Goal: Find specific page/section: Find specific page/section

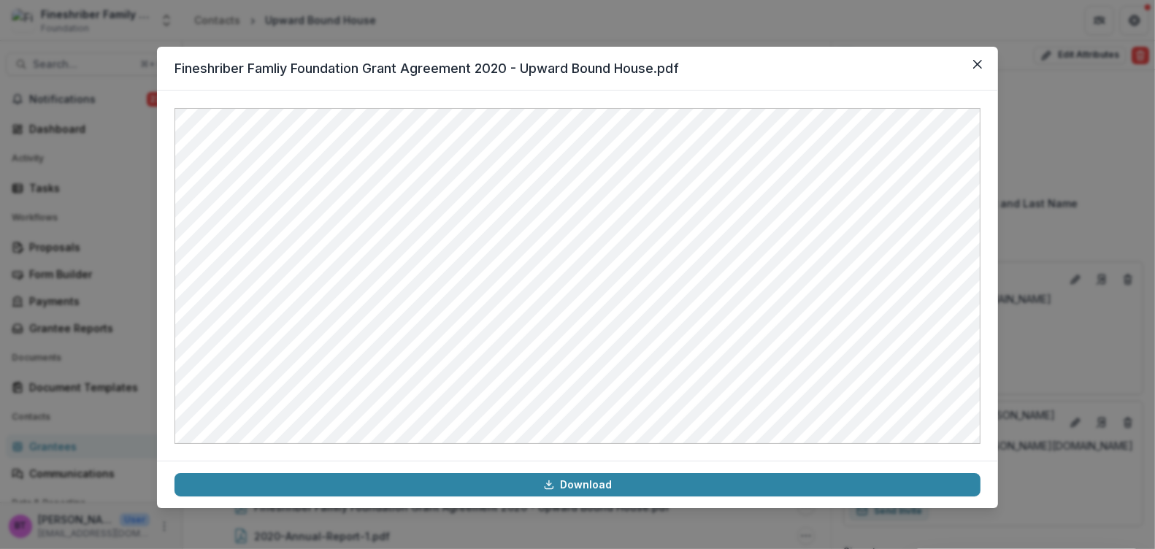
scroll to position [619, 0]
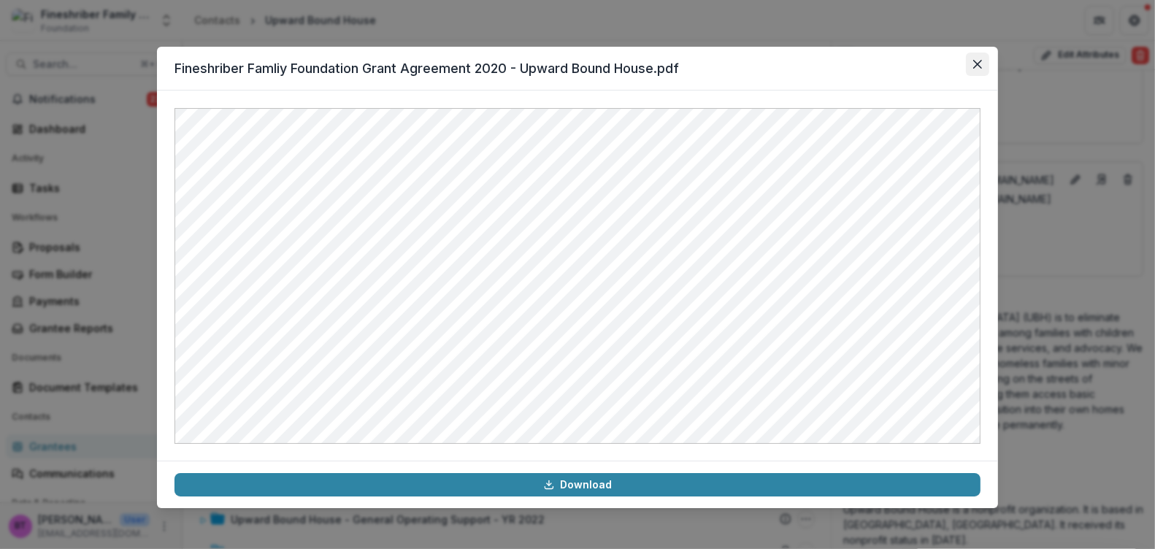
click at [979, 60] on icon "Close" at bounding box center [977, 64] width 9 height 9
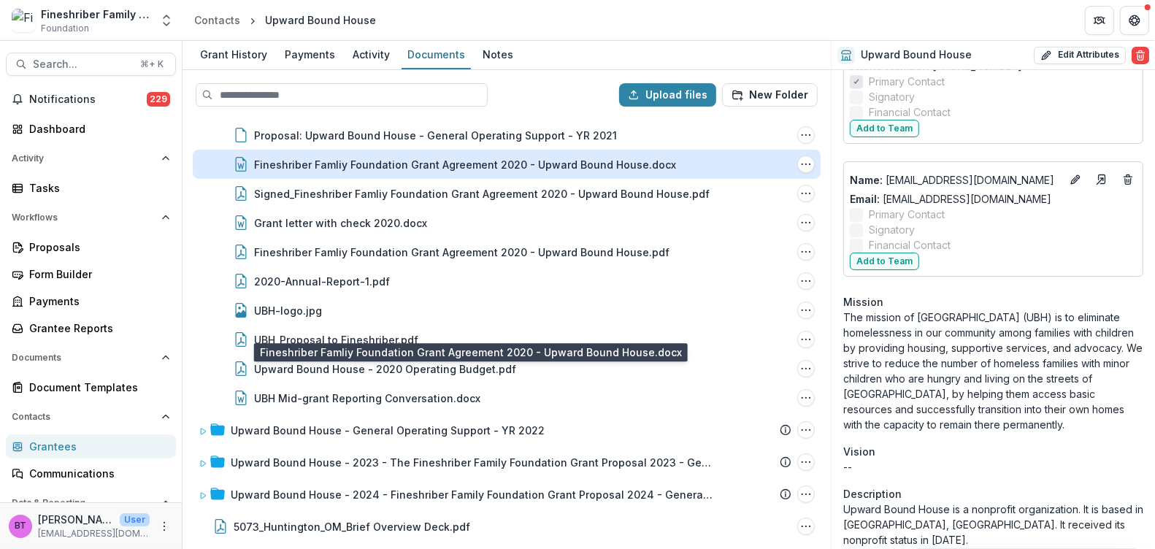
scroll to position [22, 0]
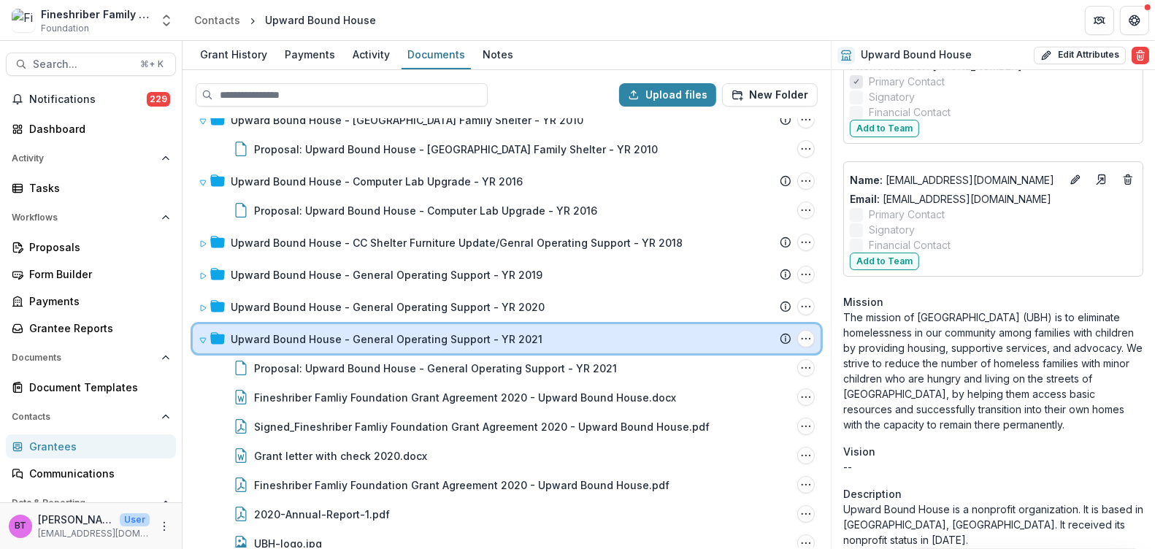
click at [204, 336] on icon at bounding box center [203, 340] width 9 height 9
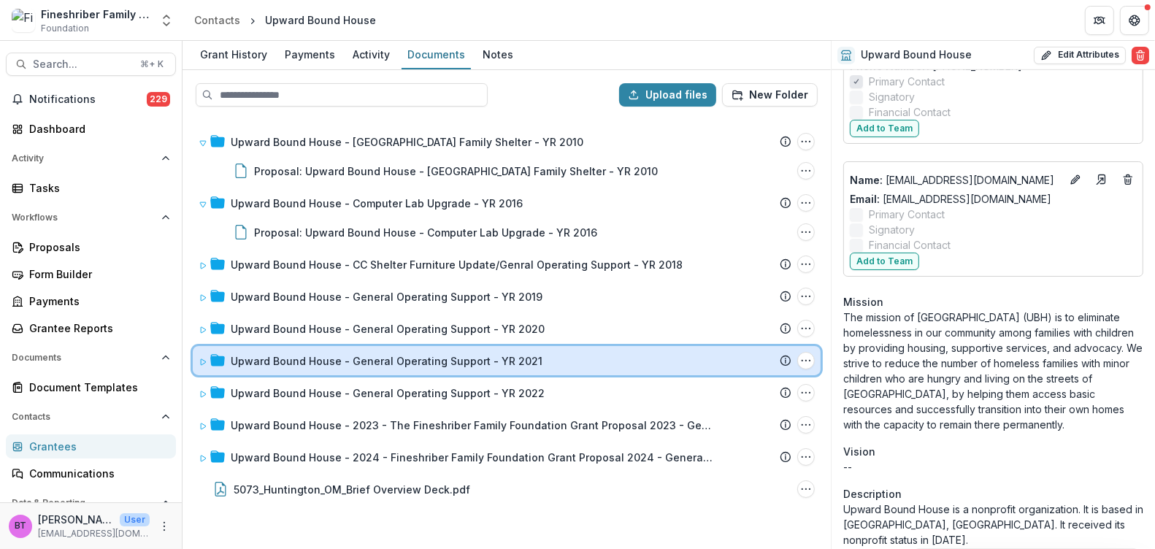
scroll to position [0, 0]
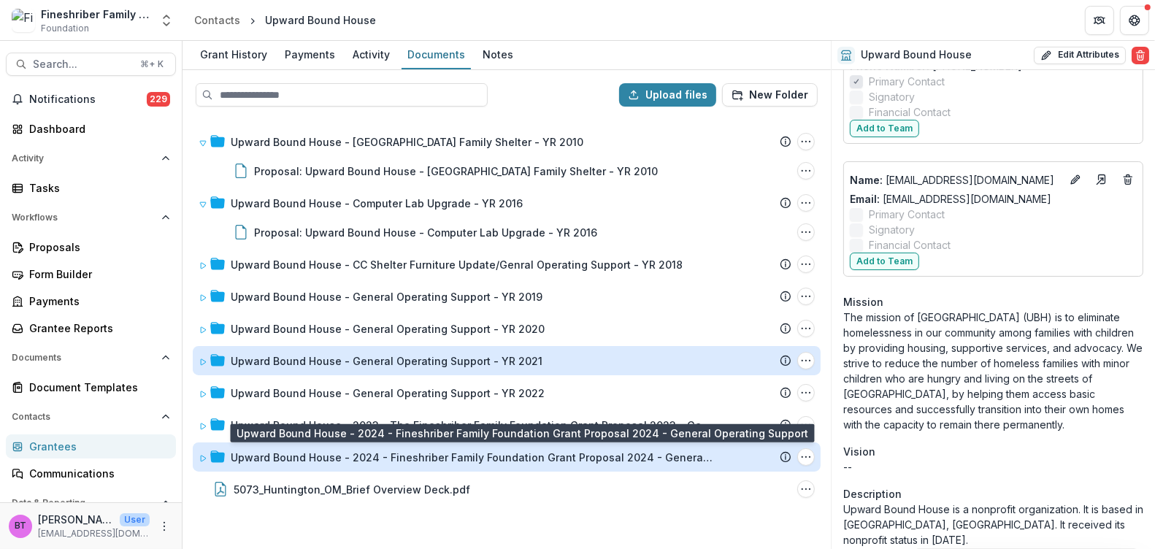
click at [342, 461] on div "Upward Bound House - 2024 - Fineshriber Family Foundation Grant Proposal 2024 -…" at bounding box center [472, 457] width 482 height 15
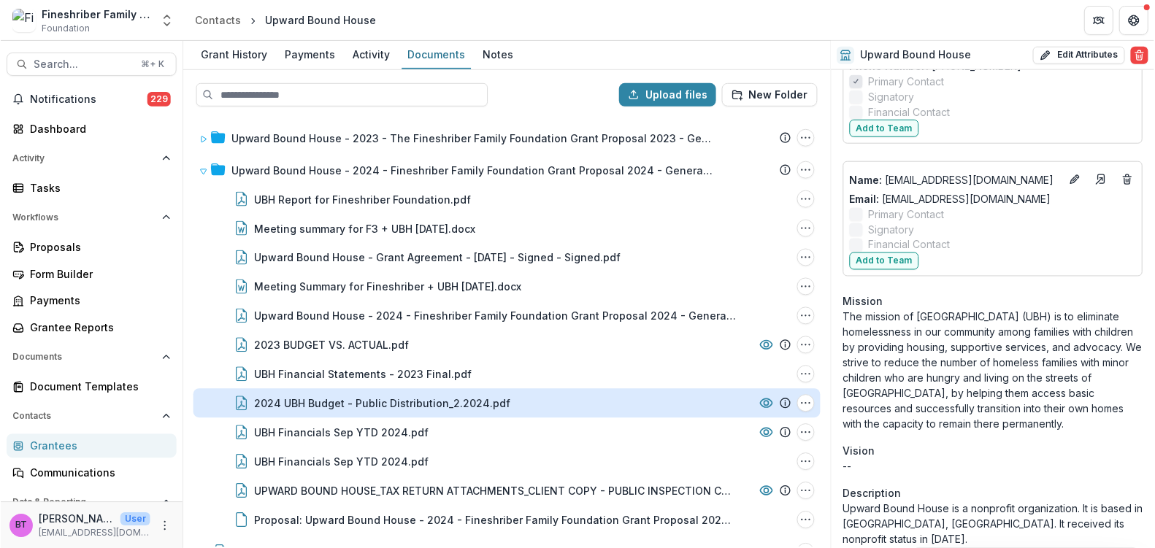
scroll to position [313, 0]
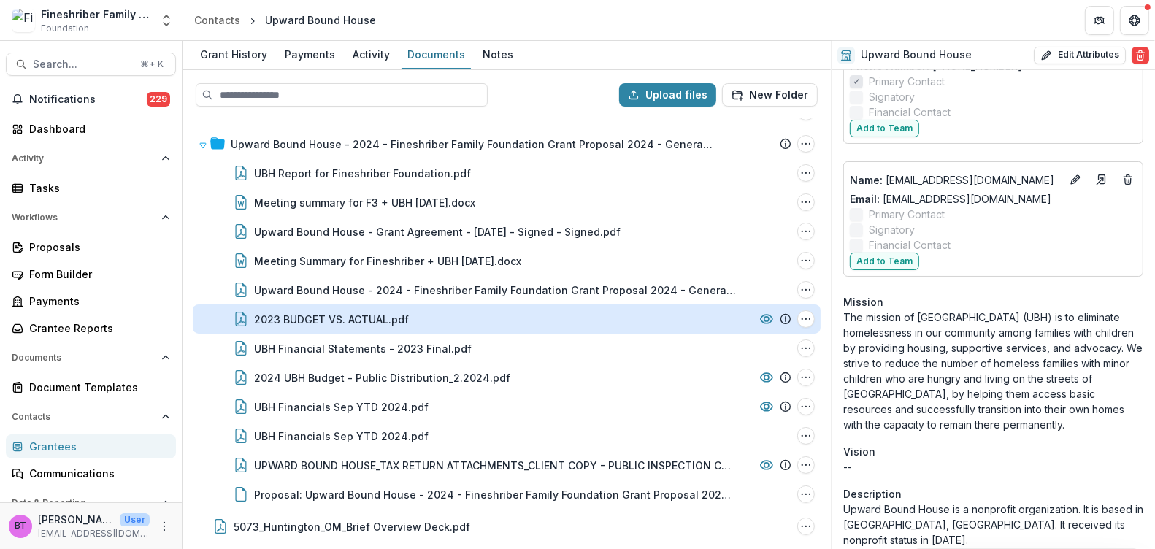
click at [311, 318] on div "2023 BUDGET VS. ACTUAL.pdf" at bounding box center [331, 319] width 155 height 15
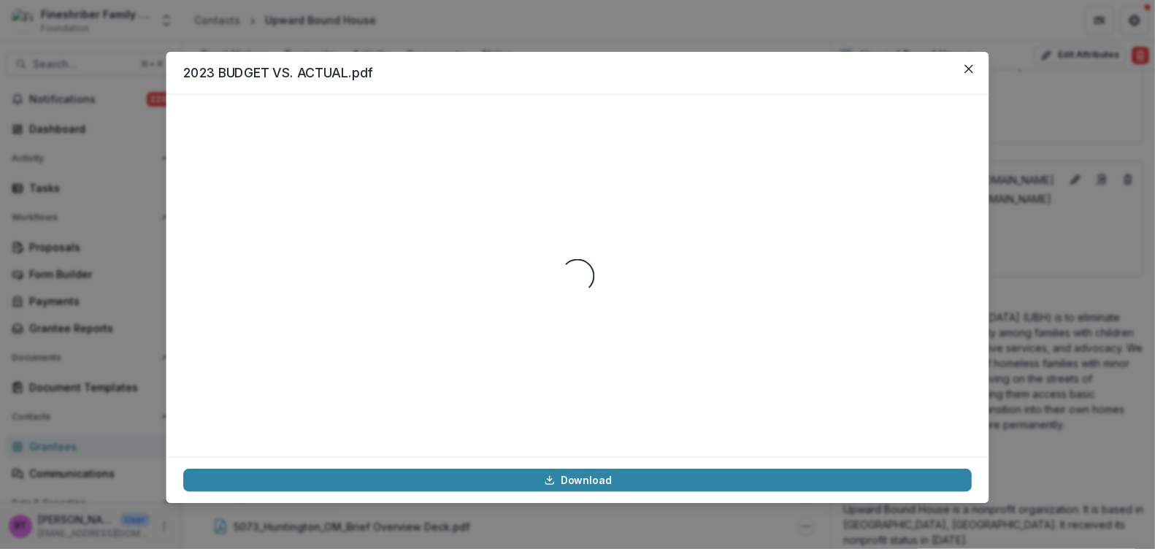
click at [311, 318] on div "Loading..." at bounding box center [577, 276] width 788 height 328
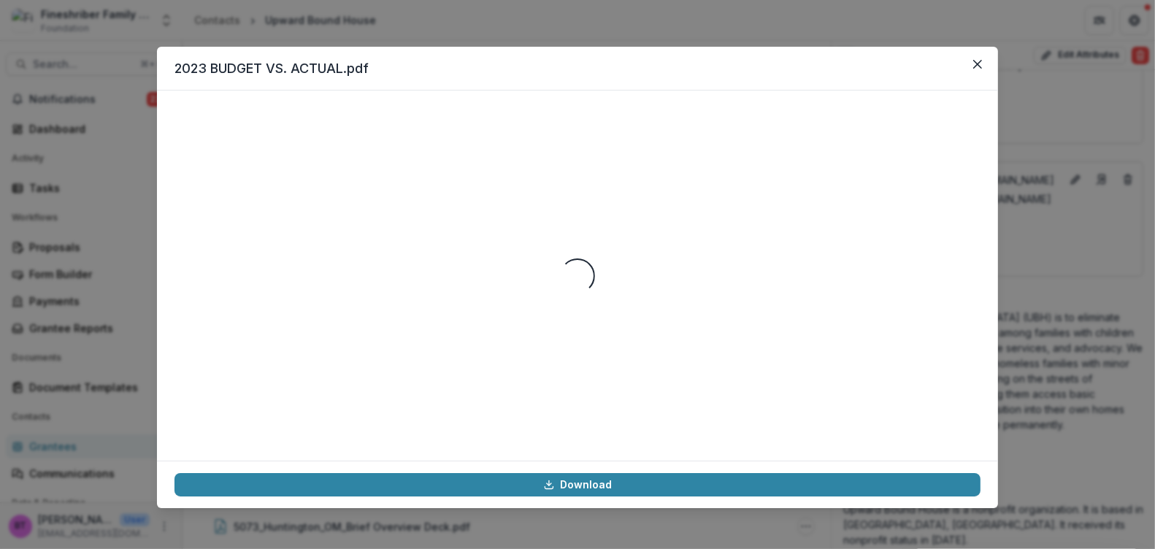
click at [311, 318] on div "Loading..." at bounding box center [577, 275] width 806 height 335
